Goal: Find specific page/section: Find specific page/section

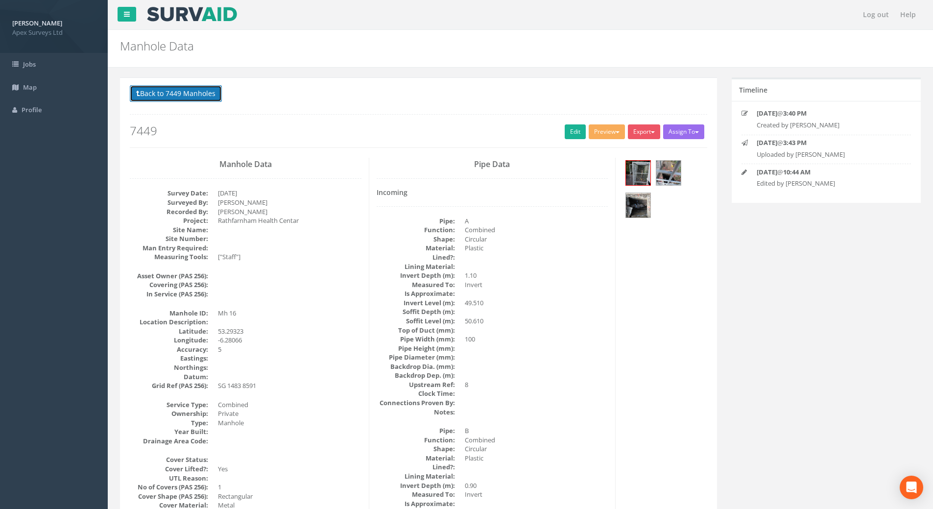
click at [193, 94] on button "Back to 7449 Manholes" at bounding box center [176, 93] width 92 height 17
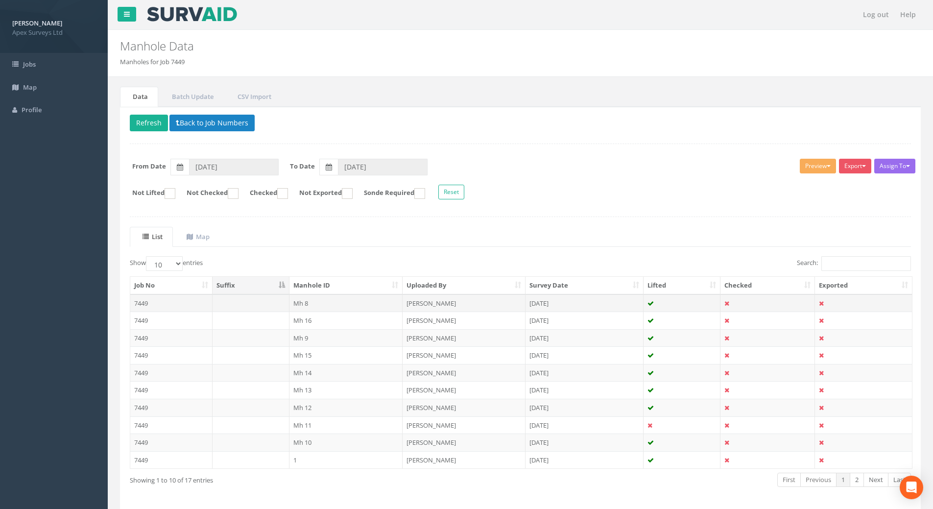
click at [146, 303] on td "7449" at bounding box center [171, 303] width 82 height 18
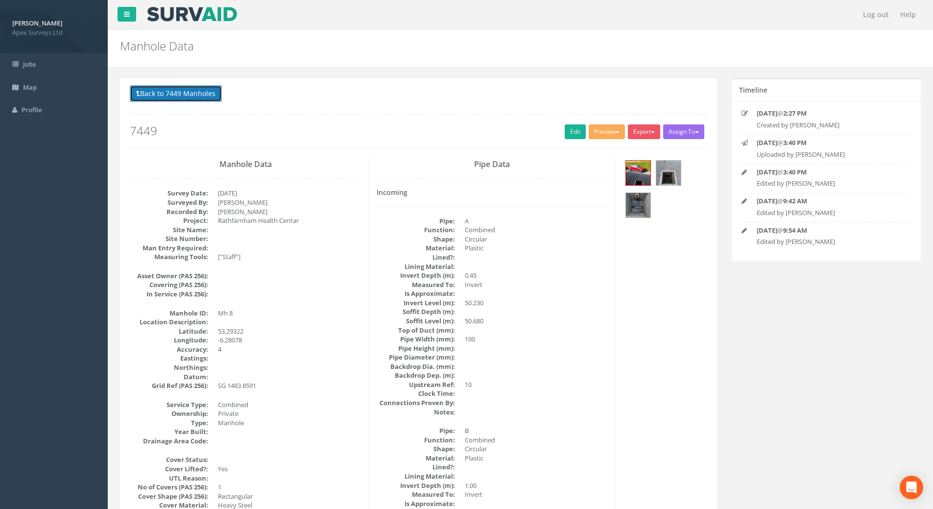
click at [170, 94] on button "Back to 7449 Manholes" at bounding box center [176, 93] width 92 height 17
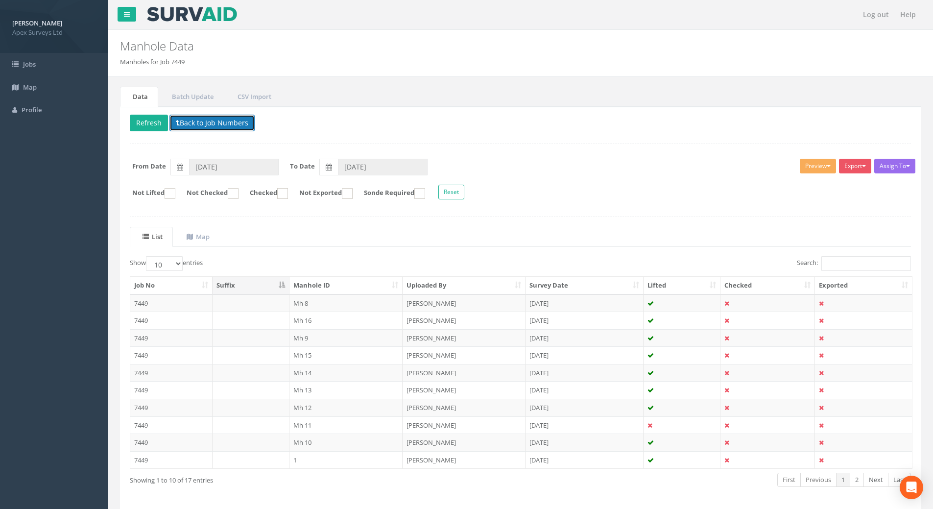
click at [195, 121] on button "Back to Job Numbers" at bounding box center [211, 123] width 85 height 17
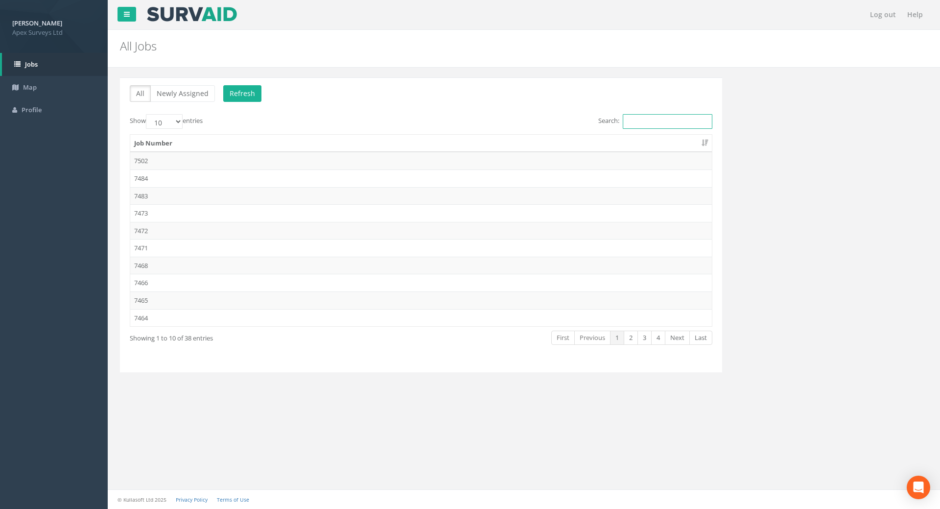
click at [633, 120] on input "Search:" at bounding box center [668, 121] width 90 height 15
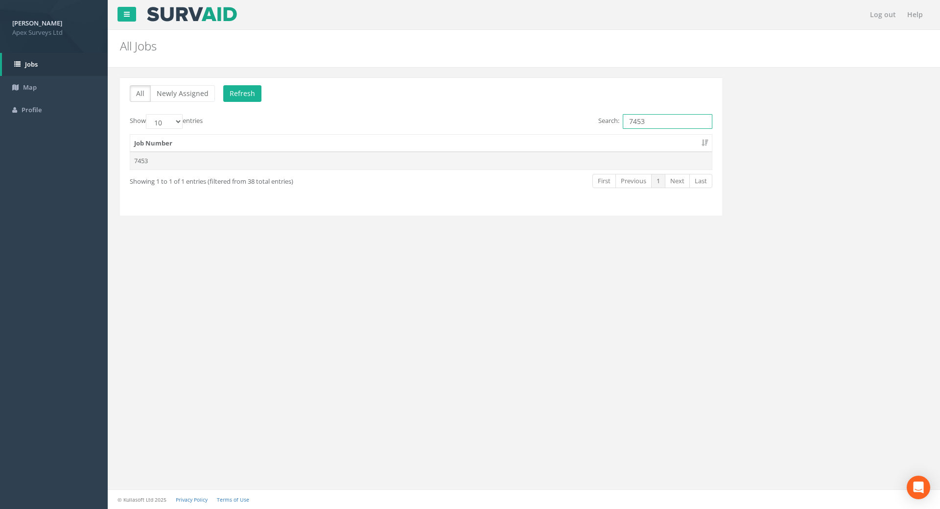
type input "7453"
click at [183, 165] on td "7453" at bounding box center [421, 161] width 582 height 18
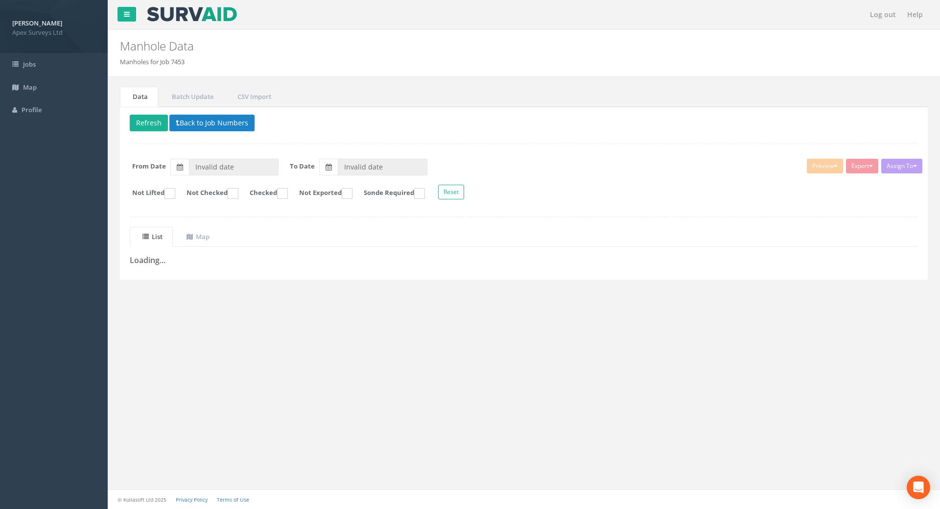
type input "[DATE]"
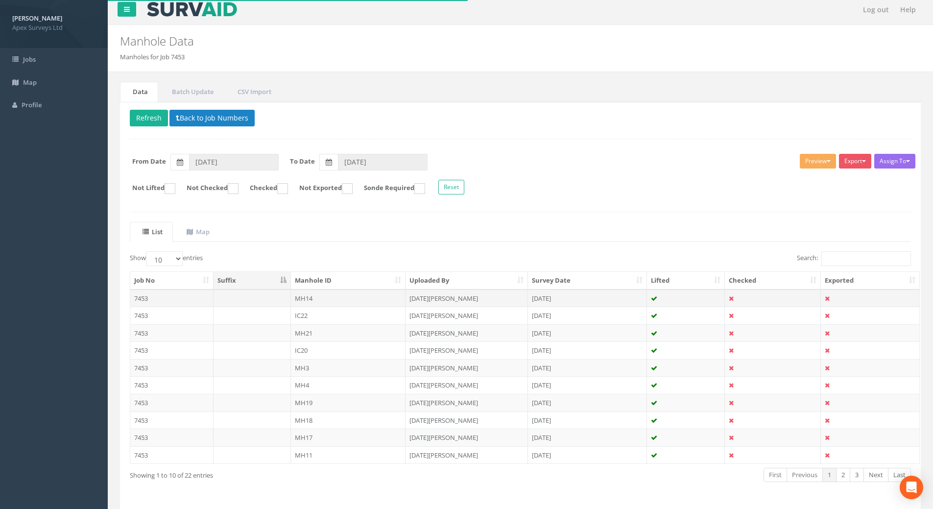
scroll to position [37, 0]
